Goal: Navigation & Orientation: Find specific page/section

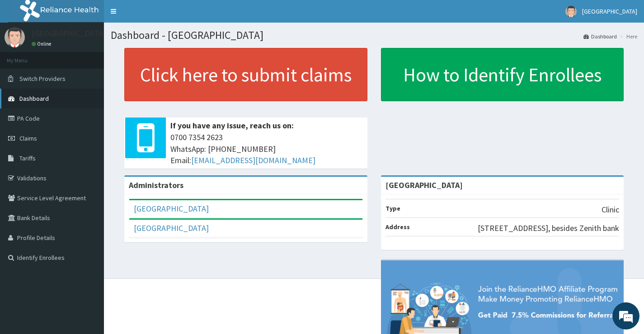
click at [38, 103] on link "Dashboard" at bounding box center [52, 99] width 104 height 20
click at [41, 98] on span "Dashboard" at bounding box center [33, 98] width 29 height 8
click at [59, 180] on link "Validations" at bounding box center [52, 178] width 104 height 20
